Goal: Navigation & Orientation: Find specific page/section

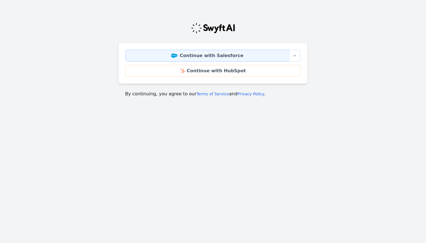
click at [171, 56] on link "Continue with Salesforce" at bounding box center [207, 56] width 164 height 12
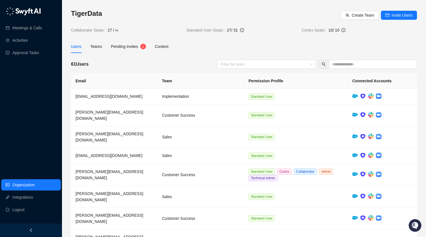
click at [30, 12] on img at bounding box center [23, 11] width 35 height 8
click at [24, 42] on link "Activities" at bounding box center [19, 40] width 15 height 11
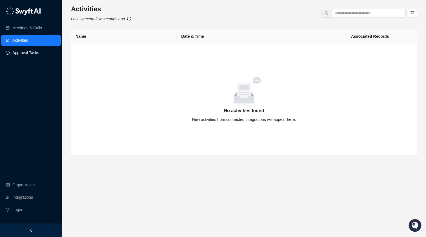
click at [26, 54] on link "Approval Tasks" at bounding box center [25, 52] width 27 height 11
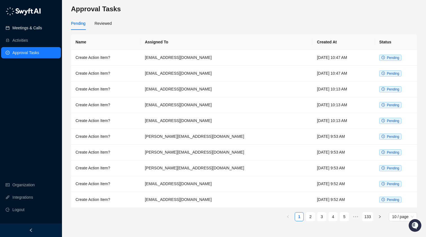
click at [39, 30] on link "Meetings & Calls" at bounding box center [27, 27] width 30 height 11
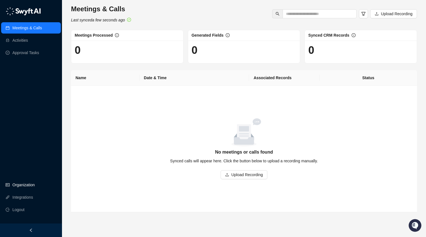
click at [16, 185] on link "Organization" at bounding box center [23, 184] width 22 height 11
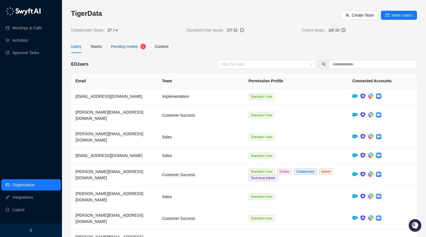
click at [134, 44] on span "Pending Invites" at bounding box center [124, 46] width 27 height 5
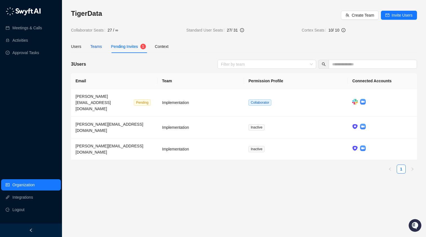
click at [99, 47] on div "Teams" at bounding box center [96, 46] width 12 height 6
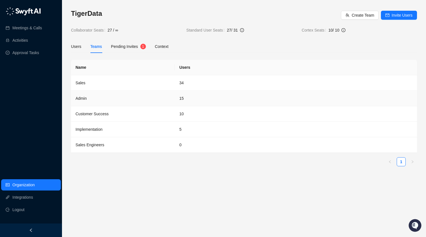
click at [86, 98] on td "Admin" at bounding box center [123, 98] width 104 height 15
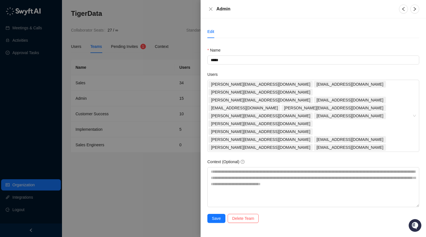
click at [120, 68] on div at bounding box center [213, 118] width 426 height 237
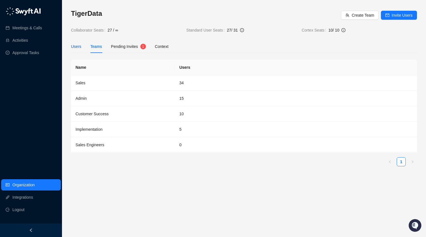
click at [76, 47] on div "Users" at bounding box center [76, 46] width 10 height 6
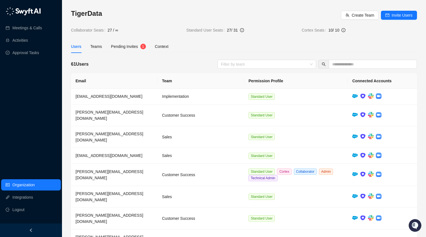
click at [46, 102] on div "Meetings & Calls Activities Approval Tasks Organization Integrations Logout" at bounding box center [31, 111] width 62 height 223
